Goal: Find specific page/section: Find specific page/section

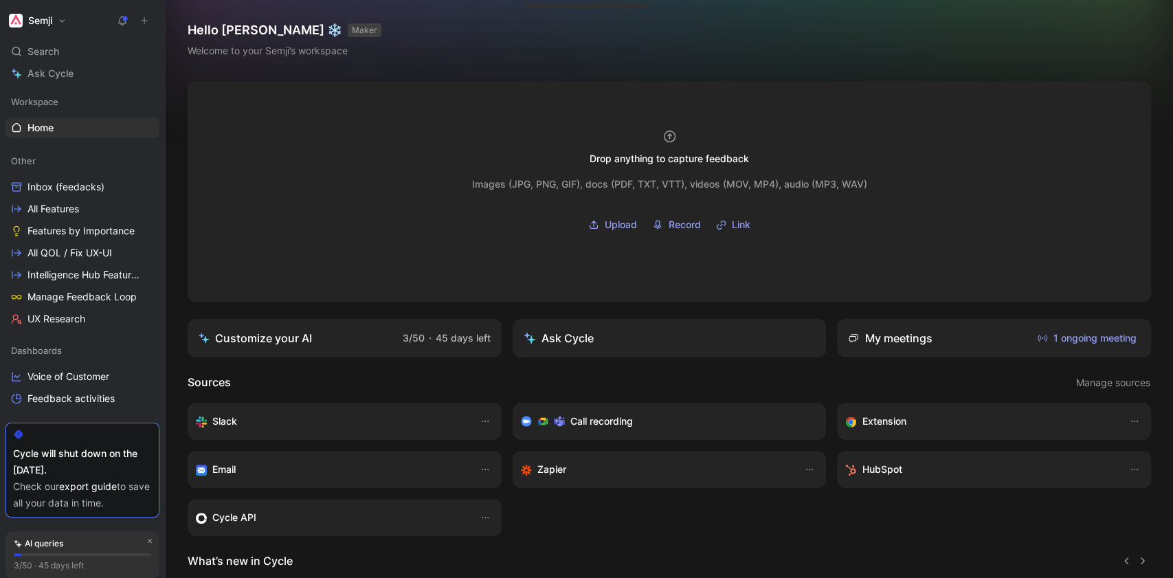
click at [625, 377] on header "Sources Manage sources" at bounding box center [669, 383] width 963 height 18
click at [80, 318] on span "UX Research" at bounding box center [56, 319] width 58 height 14
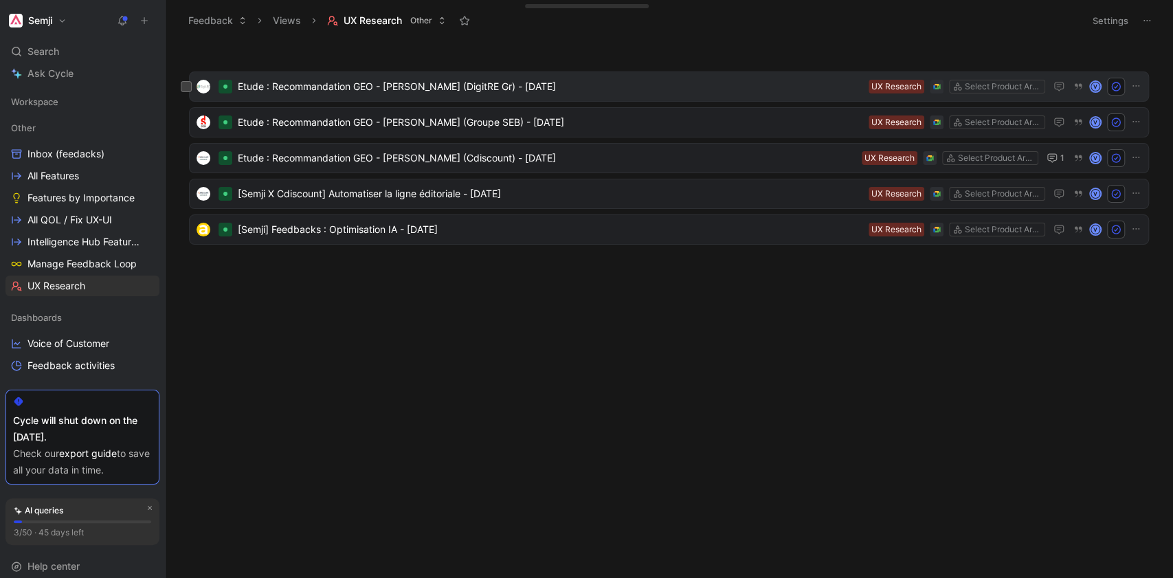
click at [311, 87] on span "Etude : Recommandation GEO - [PERSON_NAME] (DigitRE Gr) - [DATE]" at bounding box center [550, 86] width 625 height 16
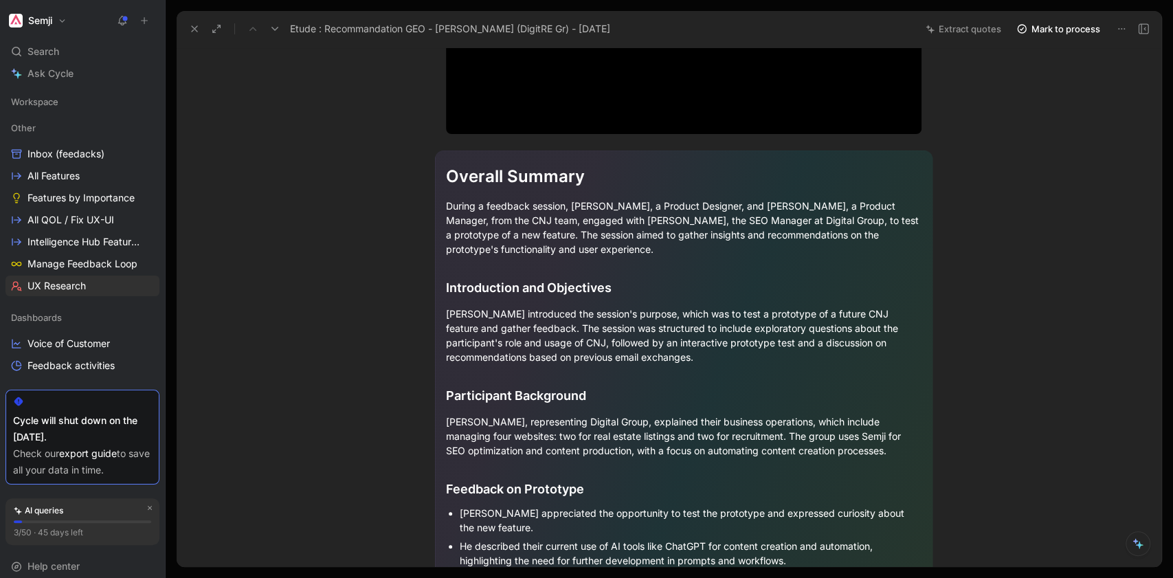
scroll to position [137, 0]
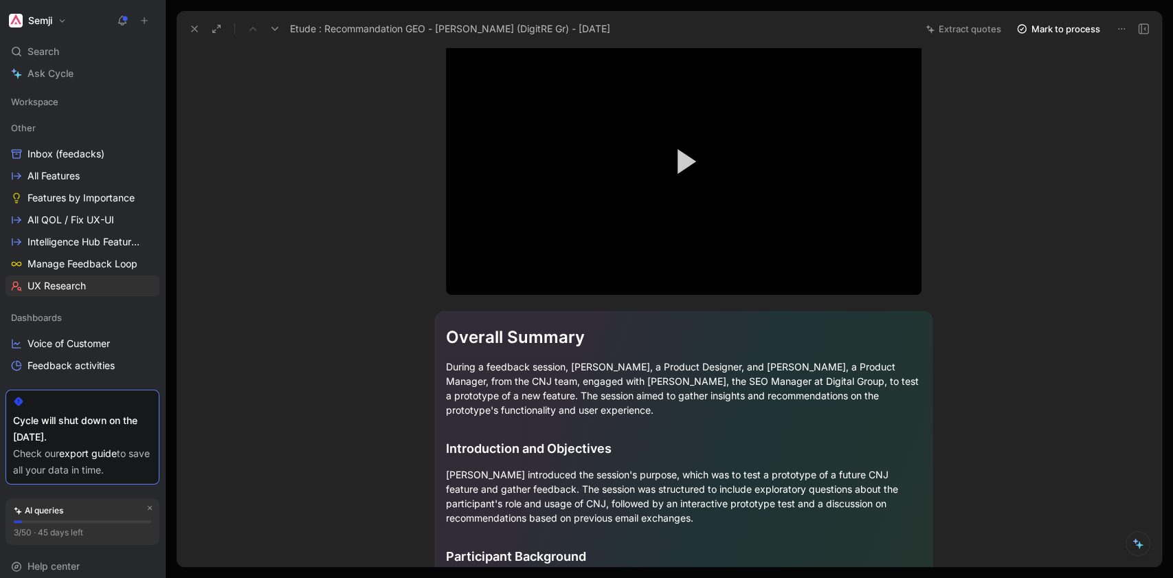
click at [1116, 29] on icon at bounding box center [1121, 28] width 11 height 11
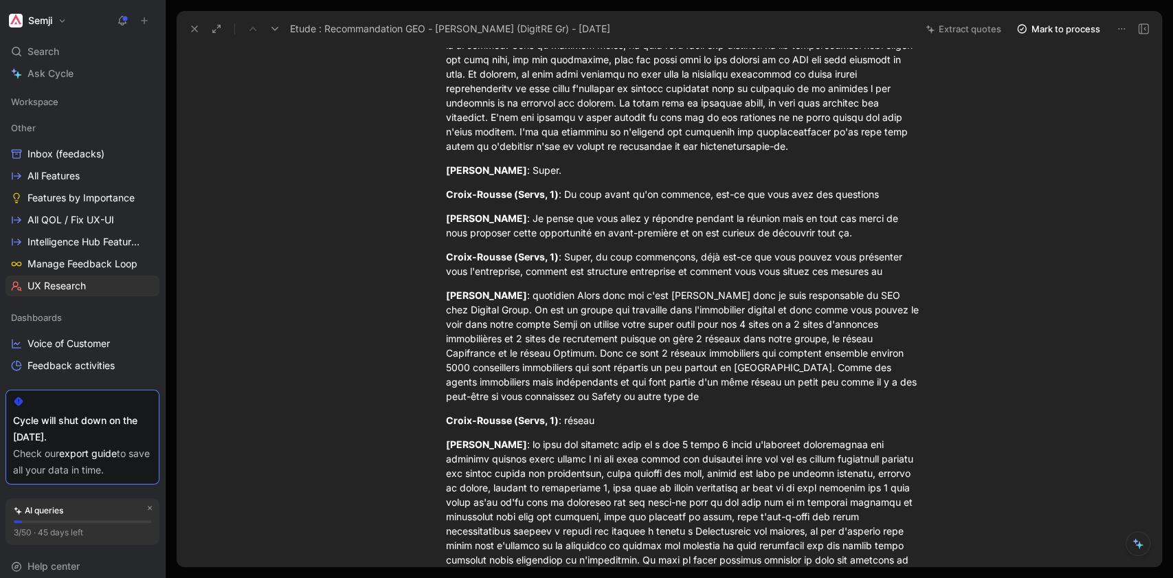
scroll to position [1328, 0]
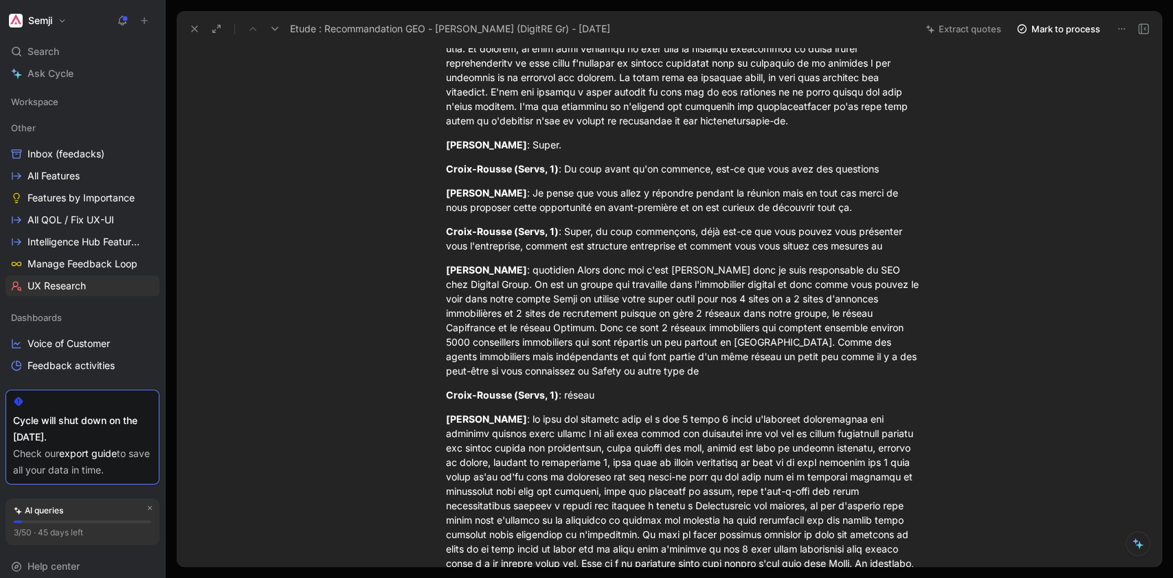
click at [1144, 546] on button at bounding box center [1138, 543] width 25 height 25
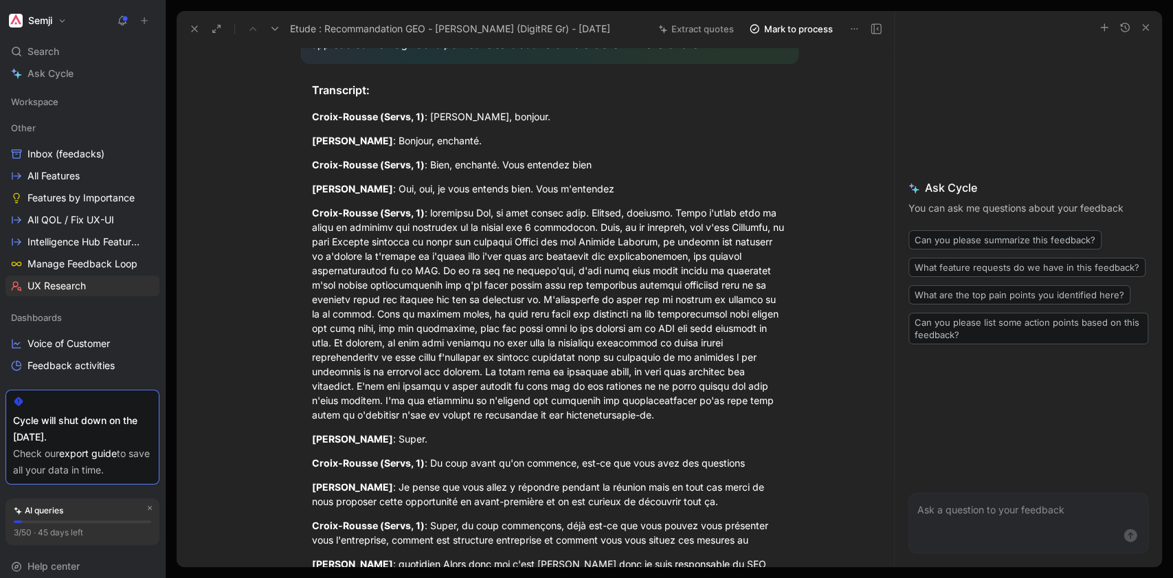
scroll to position [1007, 0]
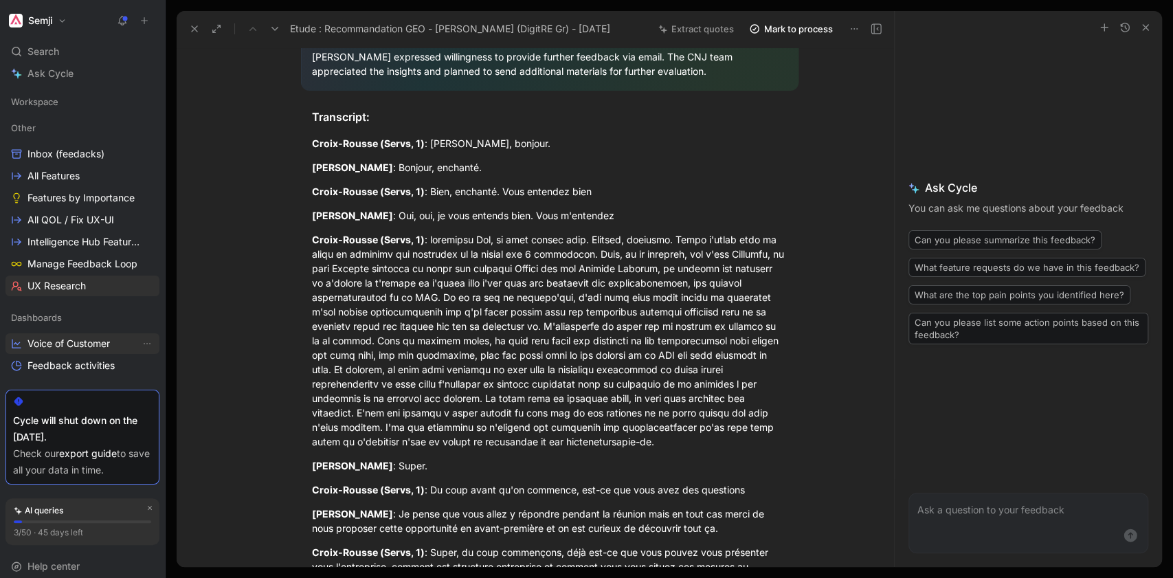
click at [71, 353] on link "Voice of Customer" at bounding box center [82, 343] width 154 height 21
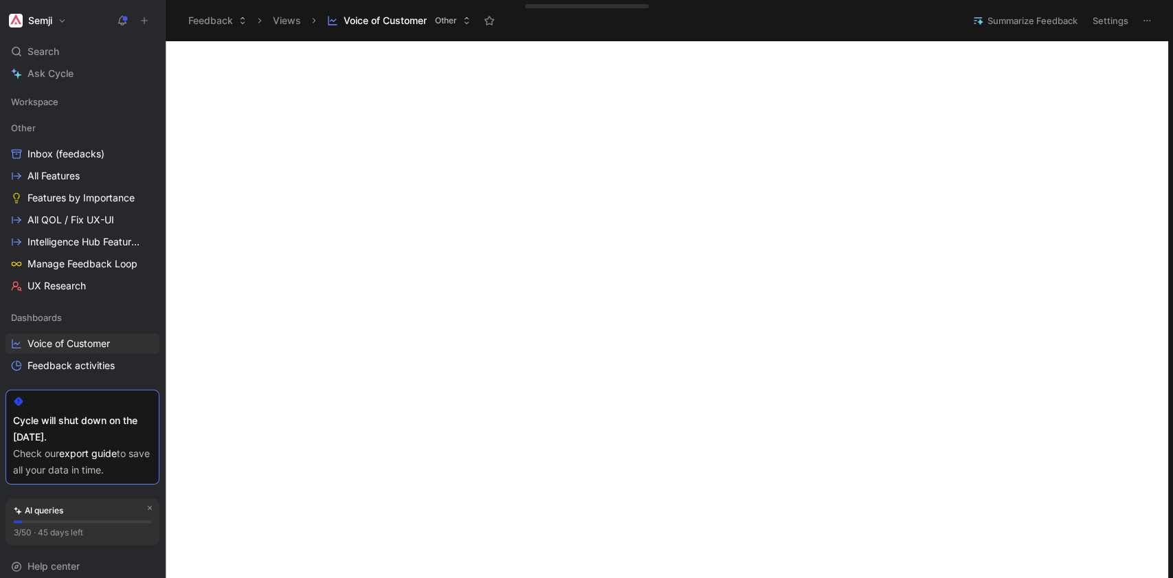
scroll to position [229, 0]
click at [72, 238] on span "Intelligence Hub Features" at bounding box center [83, 242] width 113 height 14
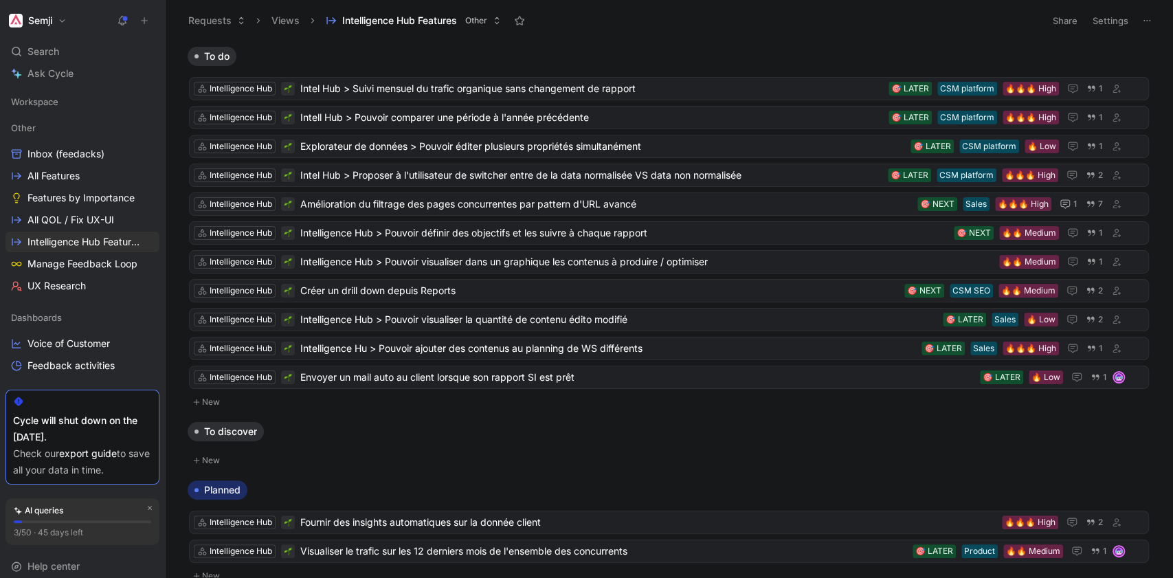
click at [84, 421] on div "Cycle will shut down on the [DATE]." at bounding box center [82, 428] width 139 height 33
click at [76, 432] on div "Cycle will shut down on the [DATE]." at bounding box center [82, 428] width 139 height 33
click at [89, 455] on link "export guide" at bounding box center [88, 453] width 58 height 12
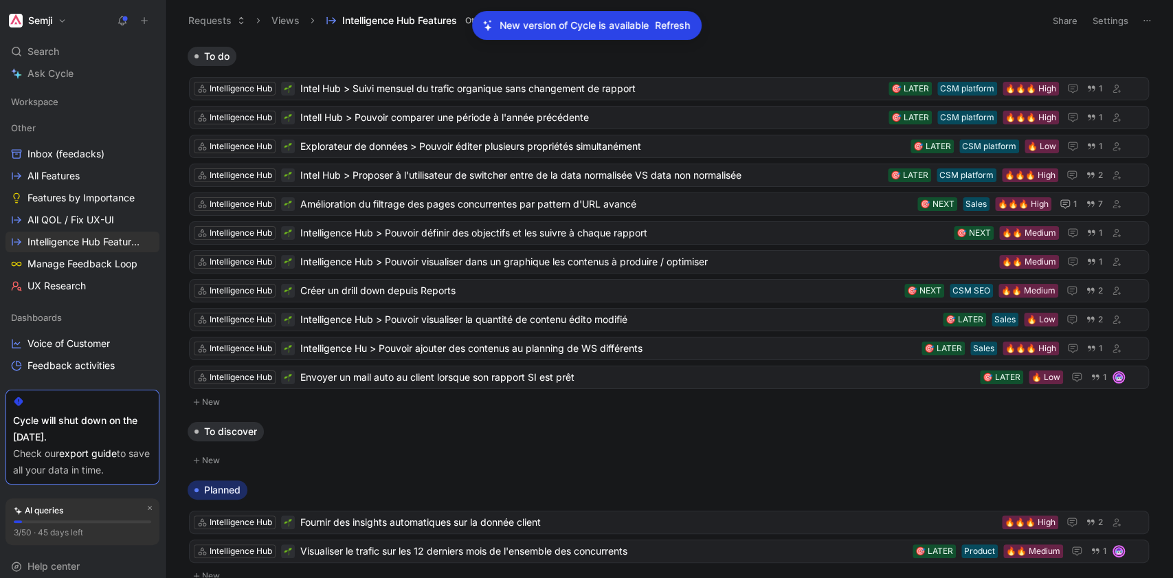
click at [678, 26] on span "Refresh" at bounding box center [672, 25] width 35 height 16
